Goal: Transaction & Acquisition: Subscribe to service/newsletter

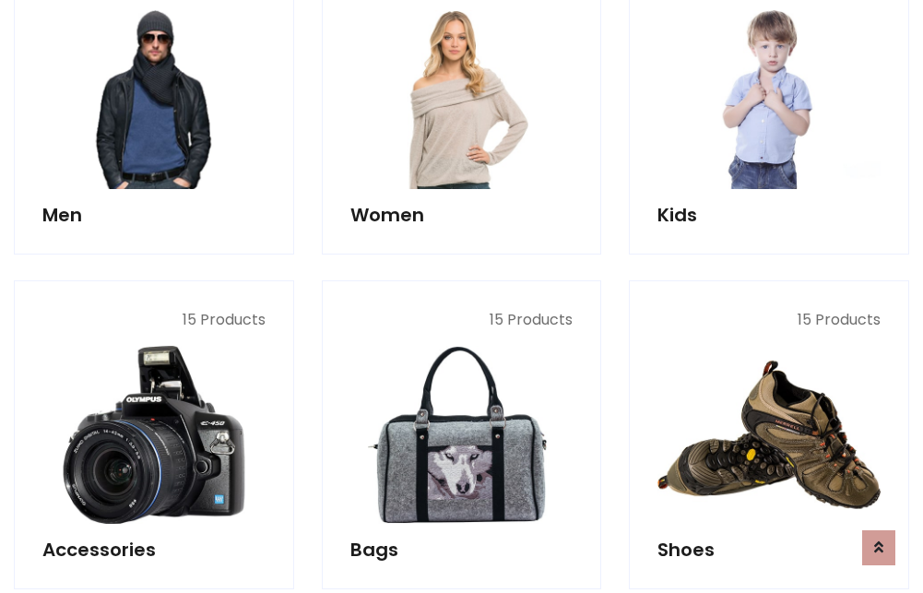
scroll to position [1338, 0]
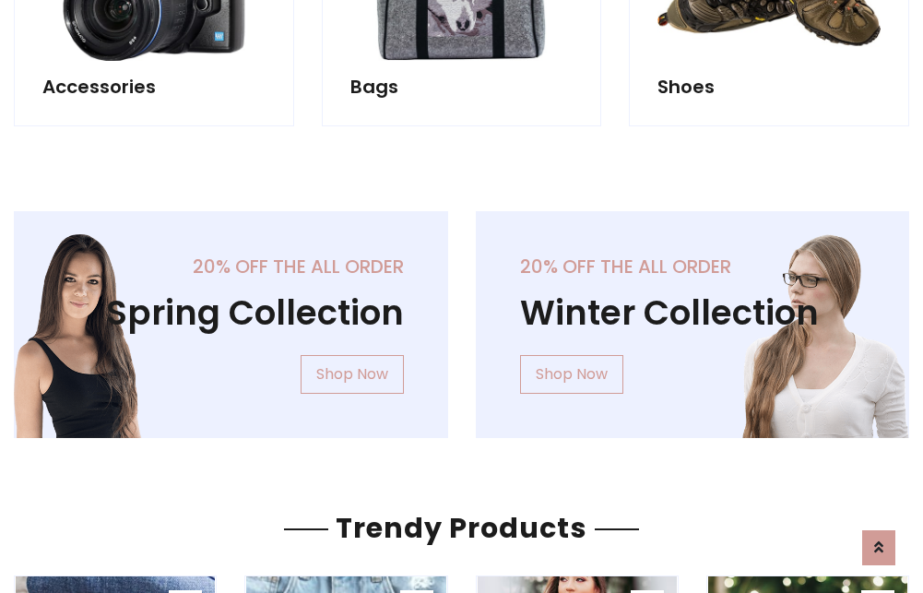
click at [462, 317] on div "20% off the all order Winter Collection Shop Now" at bounding box center [693, 339] width 462 height 256
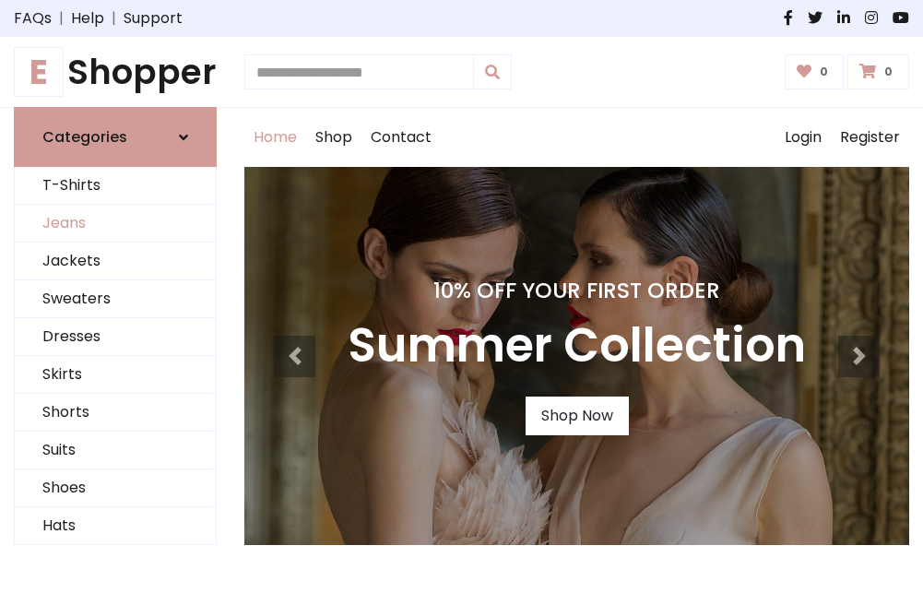
click at [115, 224] on link "Jeans" at bounding box center [115, 224] width 201 height 38
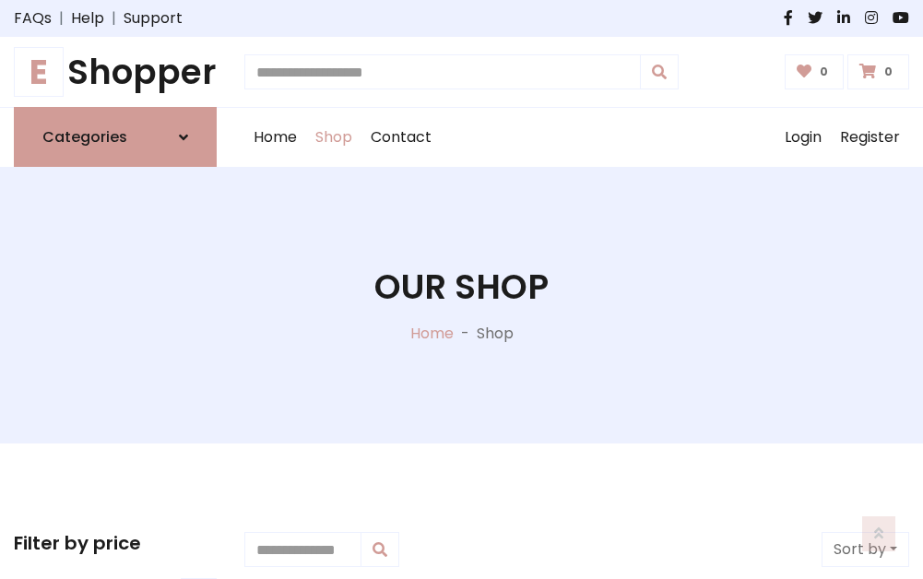
scroll to position [582, 0]
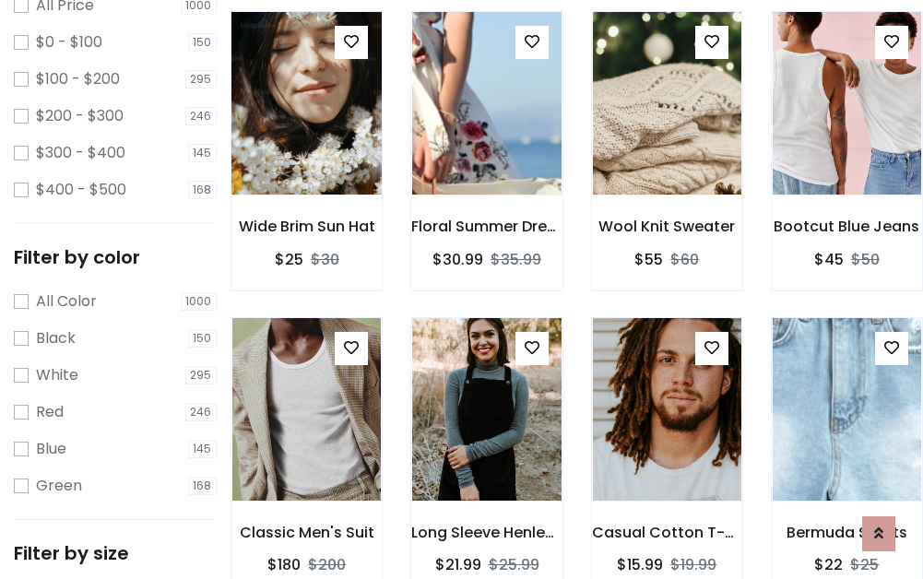
click at [306, 144] on img at bounding box center [307, 103] width 178 height 442
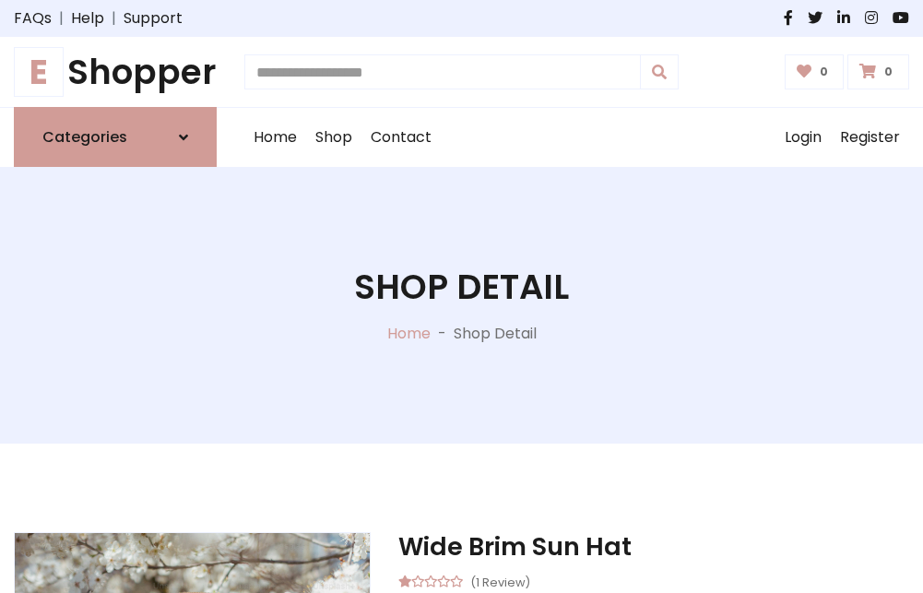
scroll to position [198, 0]
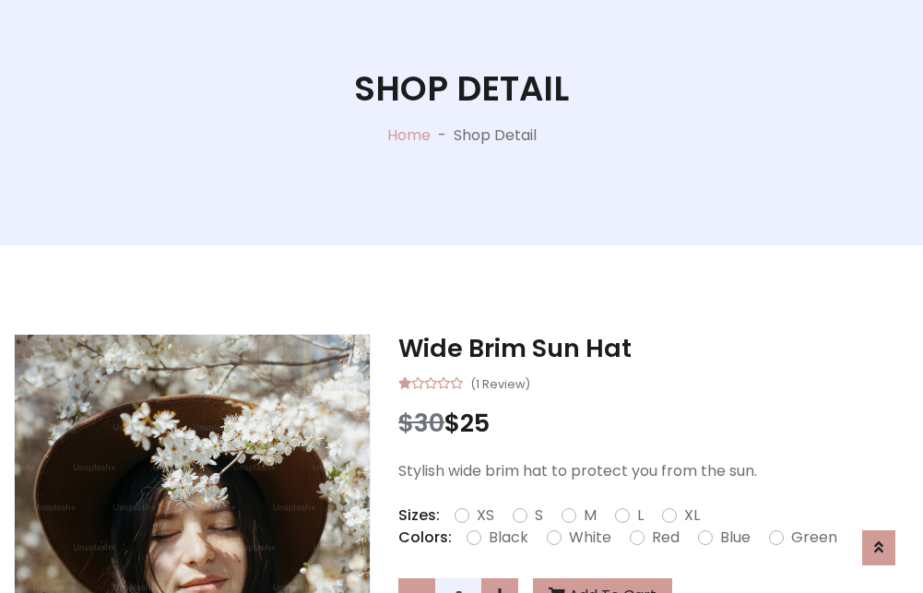
click at [663, 537] on label "Red" at bounding box center [666, 537] width 28 height 22
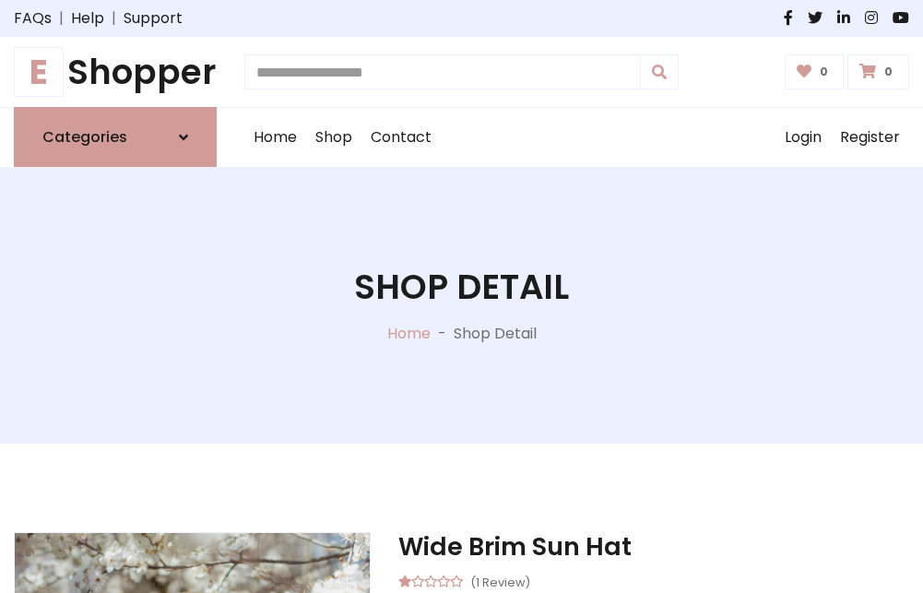
scroll to position [198, 0]
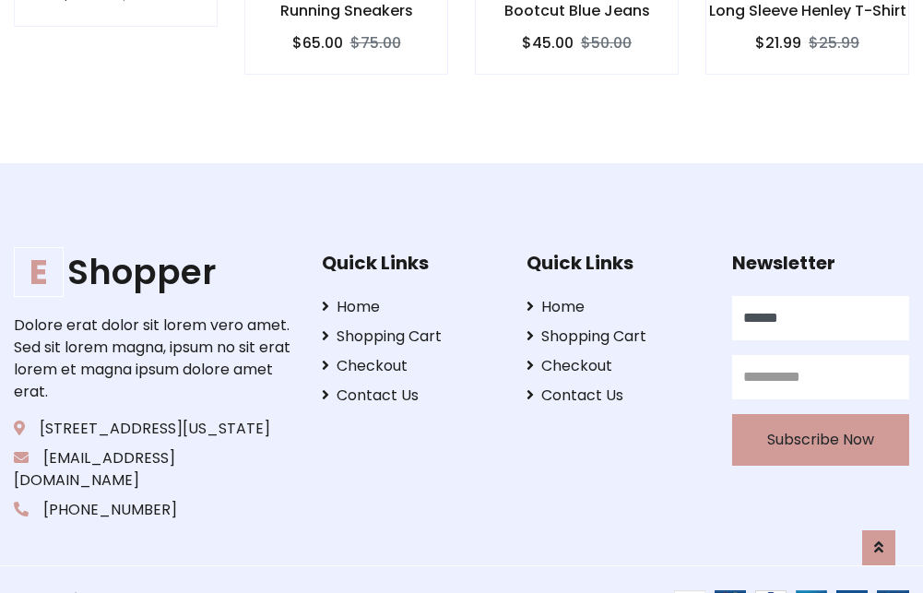
type input "******"
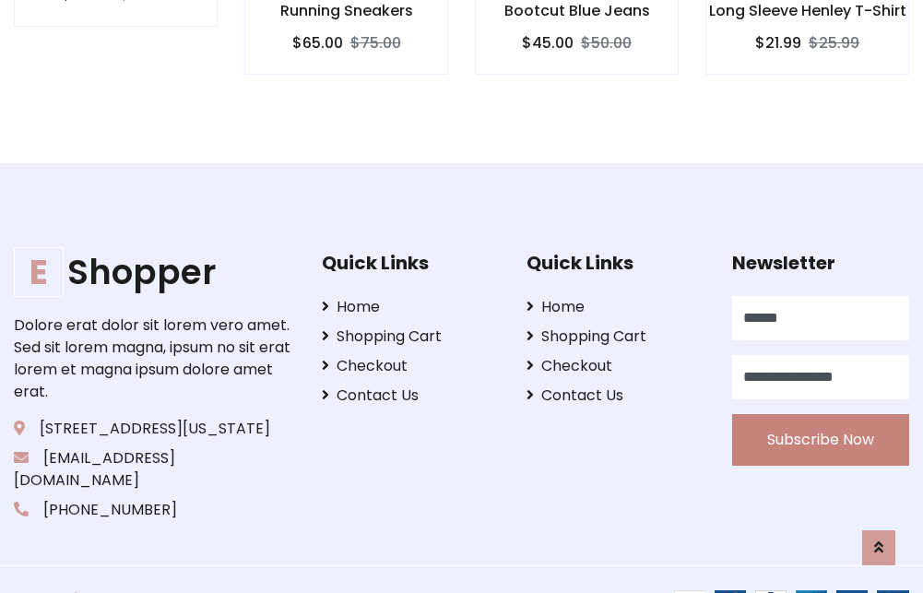
type input "**********"
click at [820, 418] on button "Subscribe Now" at bounding box center [820, 440] width 177 height 52
